Goal: Information Seeking & Learning: Find specific fact

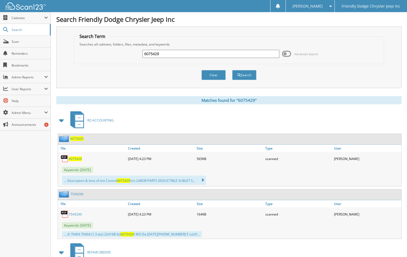
drag, startPoint x: 171, startPoint y: 56, endPoint x: 151, endPoint y: 53, distance: 20.8
click at [151, 53] on input "6075429" at bounding box center [211, 54] width 137 height 8
type input "6078295"
click at [232, 70] on button "Search" at bounding box center [244, 75] width 24 height 10
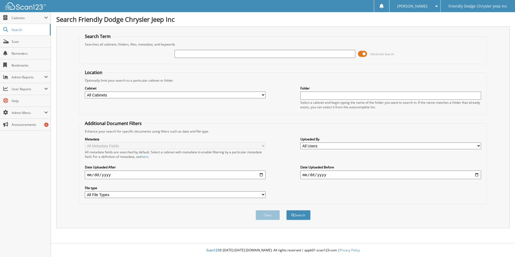
click at [263, 54] on input "text" at bounding box center [265, 54] width 181 height 8
type input "60782958"
click at [286, 210] on button "Search" at bounding box center [298, 215] width 24 height 10
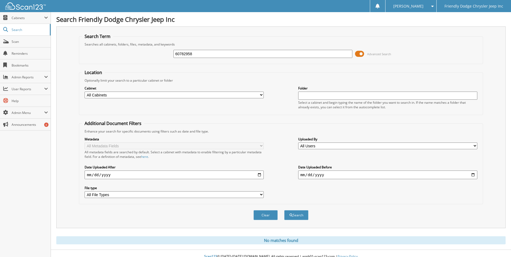
drag, startPoint x: 194, startPoint y: 53, endPoint x: 189, endPoint y: 52, distance: 4.9
click at [189, 52] on input "60782958" at bounding box center [263, 54] width 179 height 8
type input "6078295"
click at [284, 210] on button "Search" at bounding box center [296, 215] width 24 height 10
click at [361, 55] on span at bounding box center [359, 54] width 9 height 8
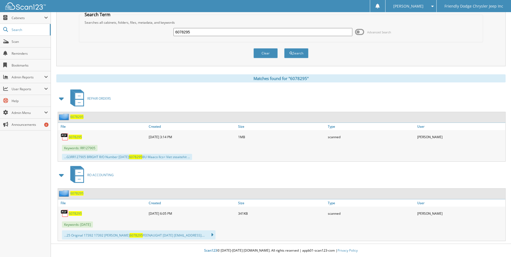
scroll to position [22, 0]
click at [75, 138] on span "6078295" at bounding box center [75, 136] width 13 height 5
